Goal: Find contact information: Find contact information

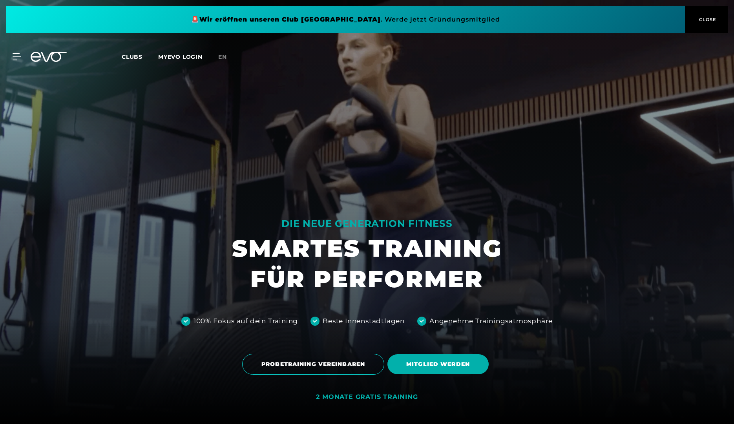
click at [122, 51] on div "MyEVO Login Über EVO Mitgliedschaften Probetraining TAGESPASS EVO Studios Düsse…" at bounding box center [367, 57] width 730 height 23
click at [128, 58] on span "Clubs" at bounding box center [132, 56] width 21 height 7
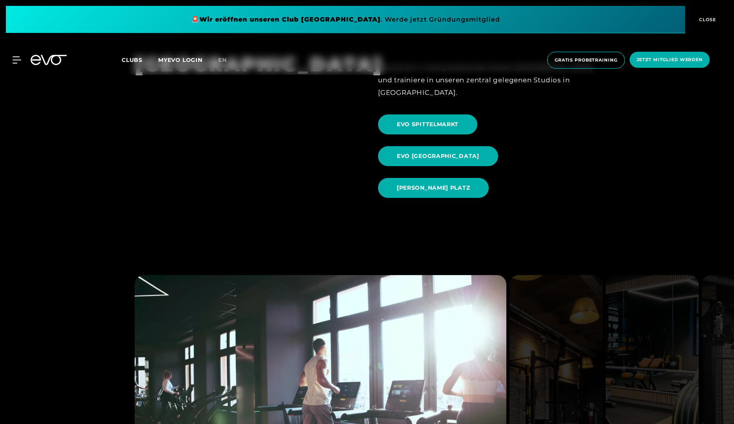
scroll to position [941, 0]
click at [432, 120] on span "EVO SPITTELMARKT" at bounding box center [428, 124] width 62 height 8
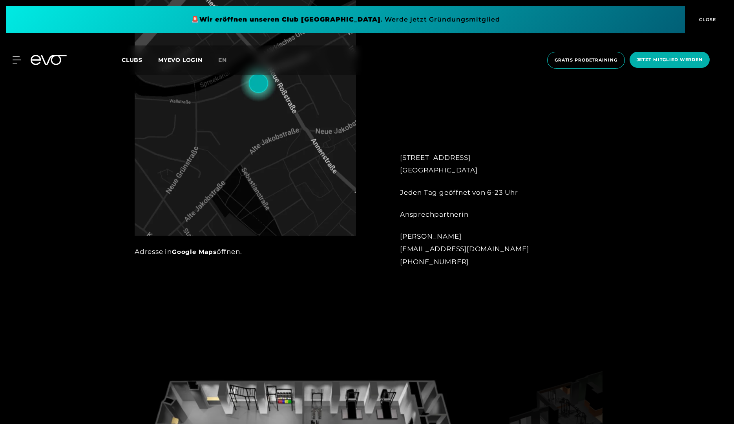
scroll to position [549, 0]
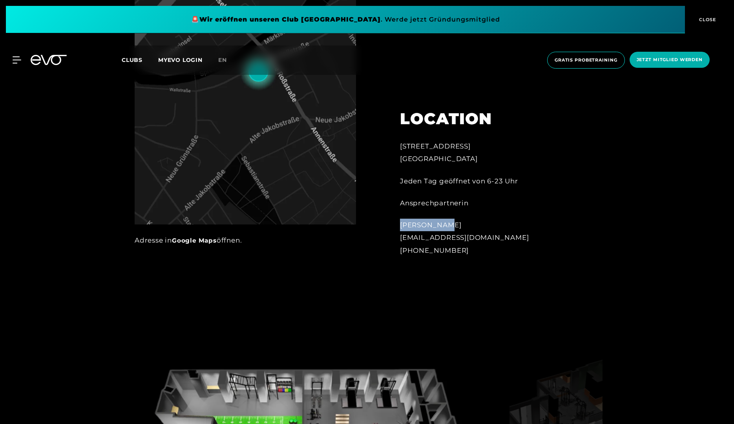
drag, startPoint x: 401, startPoint y: 225, endPoint x: 450, endPoint y: 224, distance: 49.0
click at [450, 224] on div "Duc Hien Ma spittelmarkt@evofitness.de +49 172 7464928" at bounding box center [486, 238] width 173 height 38
drag, startPoint x: 450, startPoint y: 224, endPoint x: 436, endPoint y: 226, distance: 14.2
copy div "Duc Hien Ma"
